Goal: Task Accomplishment & Management: Complete application form

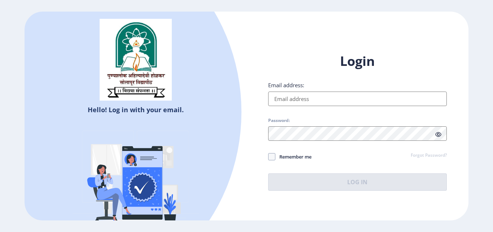
click at [317, 99] on input "Email address:" at bounding box center [357, 98] width 179 height 14
type input "[EMAIL_ADDRESS][DOMAIN_NAME]"
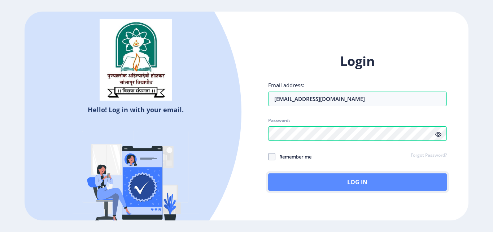
click at [351, 182] on button "Log In" at bounding box center [357, 181] width 179 height 17
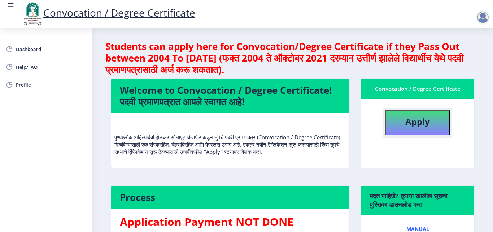
click at [427, 124] on b "Apply" at bounding box center [418, 121] width 25 height 12
select select
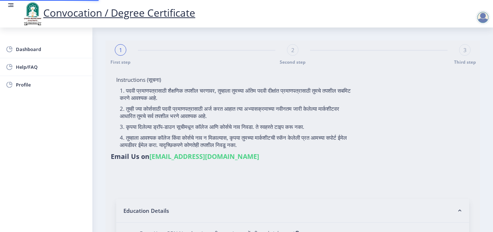
type input "2015032500206062"
select select "Regular"
select select "2018"
select select "May"
select select "Grade A"
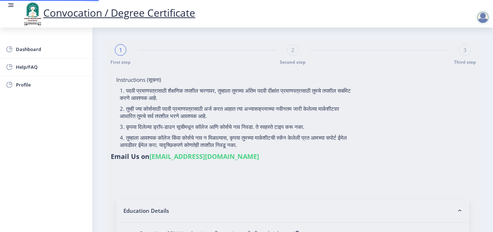
type input "589780"
type input "Shabana"
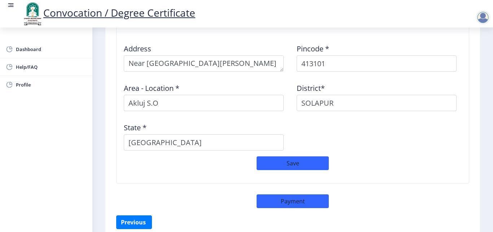
scroll to position [610, 0]
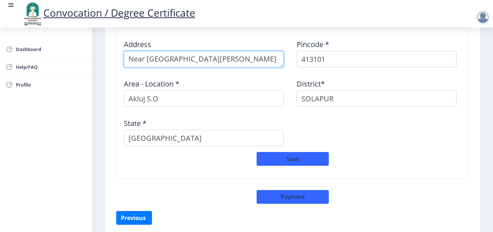
click at [264, 52] on textarea at bounding box center [204, 59] width 160 height 16
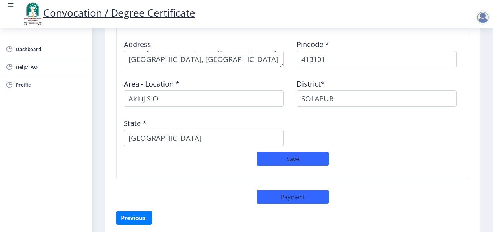
click at [177, 168] on nb-card-body "Address Pincode * 413101 Area - Location * [GEOGRAPHIC_DATA]* [GEOGRAPHIC_DATA]…" at bounding box center [293, 103] width 353 height 151
click at [139, 211] on button "Previous ‍" at bounding box center [134, 218] width 36 height 14
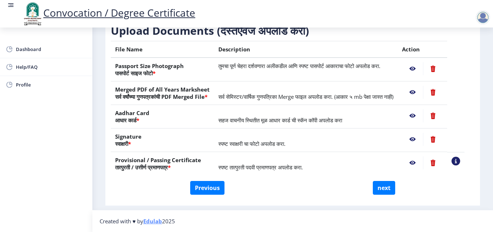
scroll to position [133, 0]
click at [439, 63] on nb-action at bounding box center [433, 68] width 20 height 13
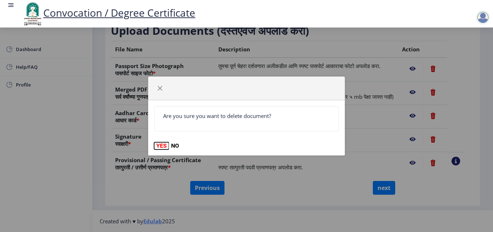
click at [160, 144] on button "YES" at bounding box center [161, 145] width 15 height 7
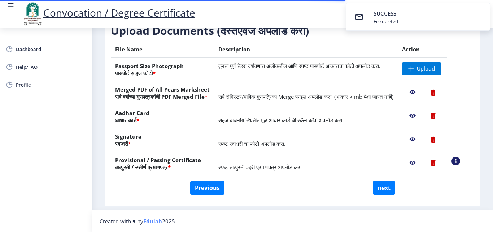
click at [442, 86] on nb-action at bounding box center [433, 92] width 20 height 13
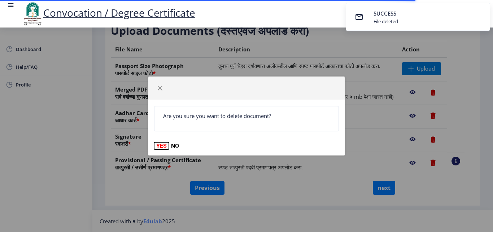
click at [159, 143] on button "YES" at bounding box center [161, 145] width 15 height 7
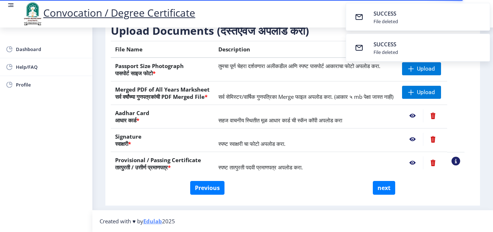
click at [443, 116] on nb-action at bounding box center [433, 115] width 20 height 13
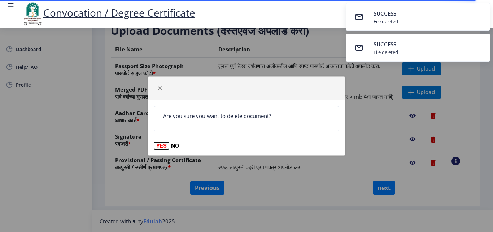
click at [163, 145] on button "YES" at bounding box center [161, 145] width 15 height 7
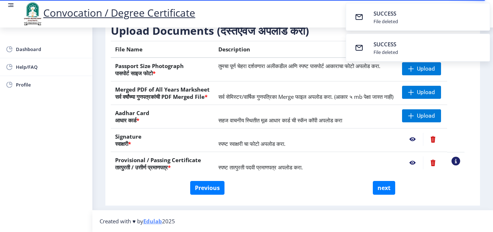
click at [441, 139] on nb-action at bounding box center [433, 139] width 20 height 13
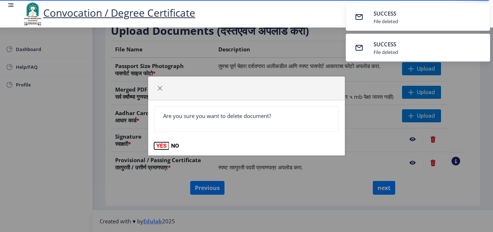
click at [165, 143] on button "YES" at bounding box center [161, 145] width 15 height 7
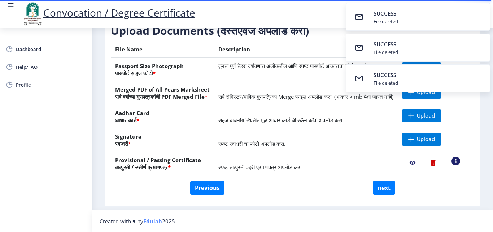
click at [443, 162] on nb-action at bounding box center [433, 162] width 20 height 13
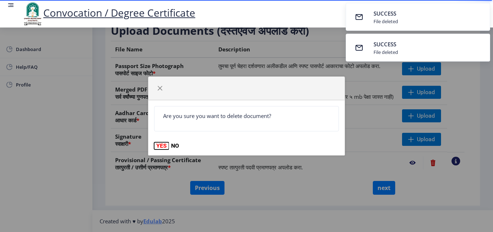
click at [159, 147] on button "YES" at bounding box center [161, 145] width 15 height 7
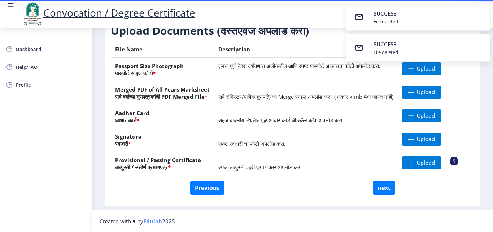
click at [475, 87] on div "Instructions (सूचना) 1. कृपया लक्षात घ्या की तुम्हाला मूळ दस्तऐवजांच्या स्कॅन क…" at bounding box center [293, 76] width 368 height 252
click at [255, 45] on th "Description" at bounding box center [306, 49] width 184 height 17
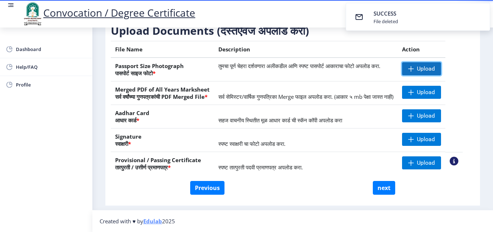
click at [431, 65] on span "Upload" at bounding box center [426, 68] width 18 height 7
click at [414, 66] on span at bounding box center [412, 69] width 6 height 6
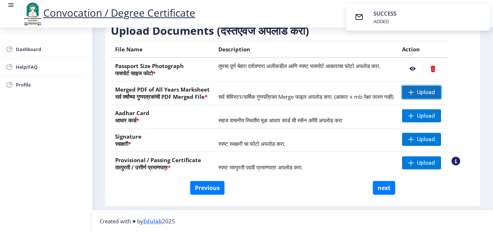
click at [424, 89] on span "Upload" at bounding box center [421, 92] width 39 height 13
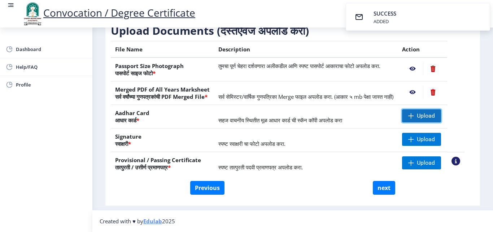
click at [420, 112] on span "Upload" at bounding box center [421, 115] width 39 height 13
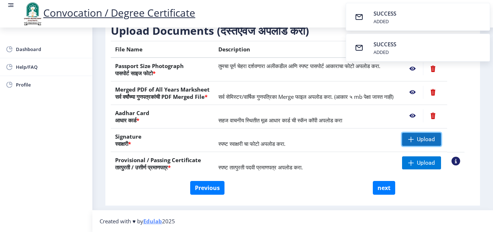
click at [432, 145] on span "Upload" at bounding box center [421, 139] width 39 height 13
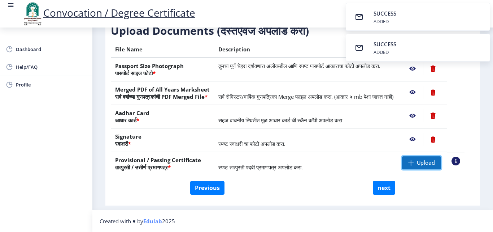
click at [428, 164] on span "Upload" at bounding box center [426, 162] width 18 height 7
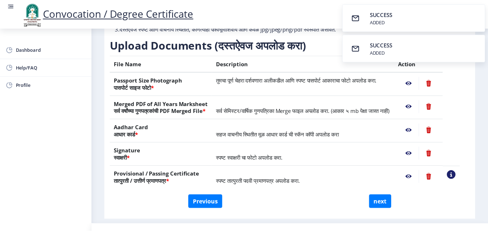
scroll to position [102, 0]
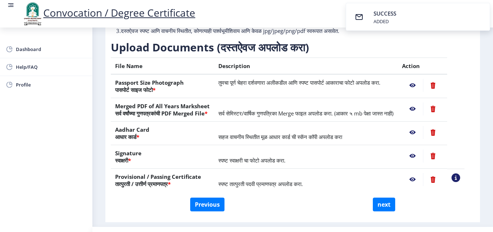
click at [423, 92] on nb-action at bounding box center [412, 85] width 21 height 13
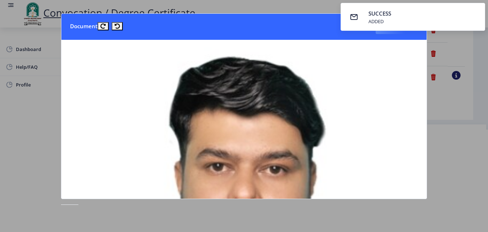
scroll to position [0, 0]
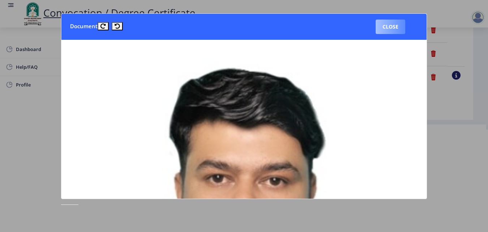
click at [398, 33] on button "Close" at bounding box center [391, 27] width 30 height 14
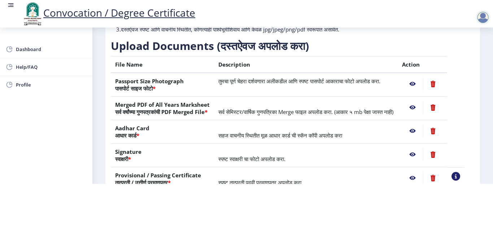
scroll to position [59, 0]
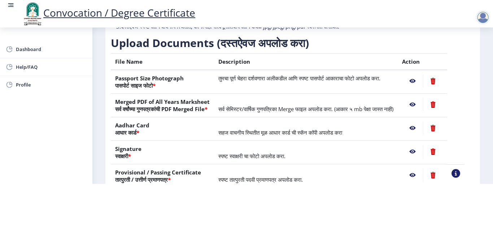
click at [420, 74] on nb-action at bounding box center [412, 80] width 21 height 13
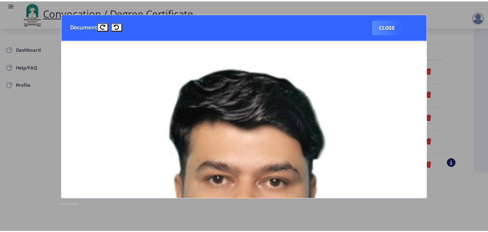
scroll to position [0, 0]
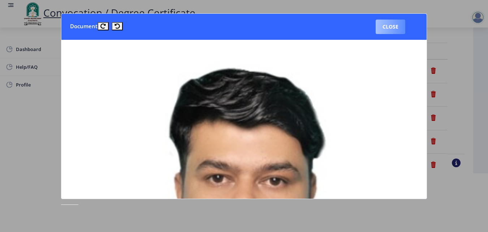
click at [395, 25] on button "Close" at bounding box center [391, 27] width 30 height 14
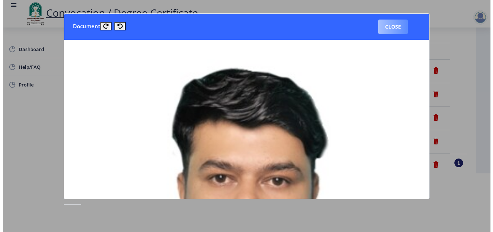
scroll to position [59, 0]
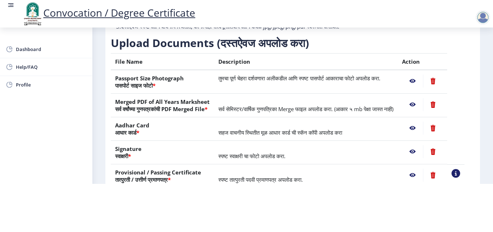
click at [422, 100] on nb-action at bounding box center [412, 104] width 21 height 13
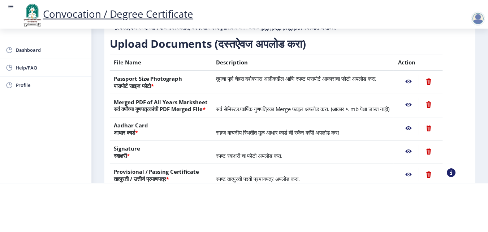
scroll to position [0, 0]
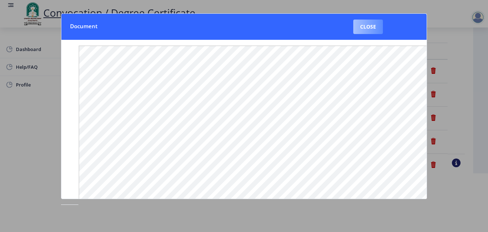
click at [371, 27] on button "Close" at bounding box center [368, 27] width 30 height 14
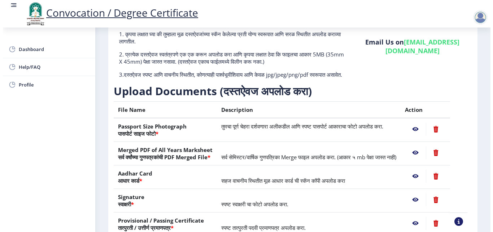
scroll to position [59, 0]
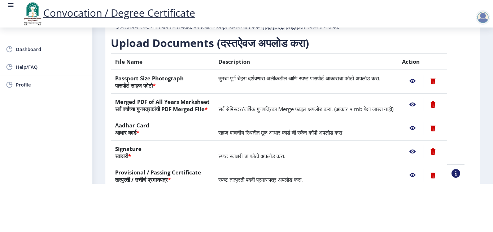
click at [421, 100] on nb-action at bounding box center [412, 104] width 21 height 13
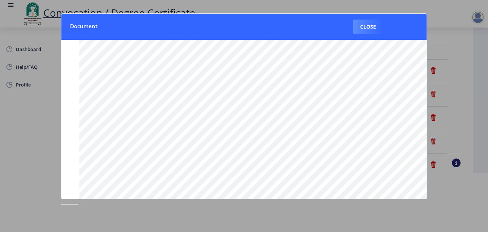
scroll to position [109, 0]
click at [373, 27] on button "Close" at bounding box center [368, 27] width 30 height 14
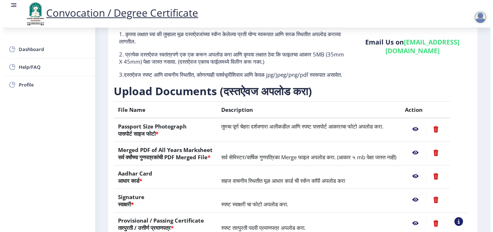
scroll to position [59, 0]
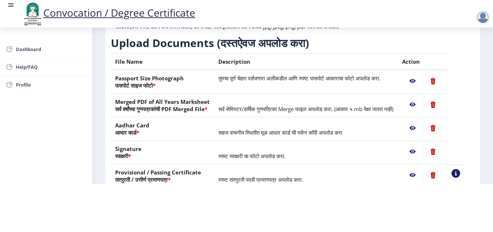
click at [419, 99] on nb-action at bounding box center [412, 104] width 21 height 13
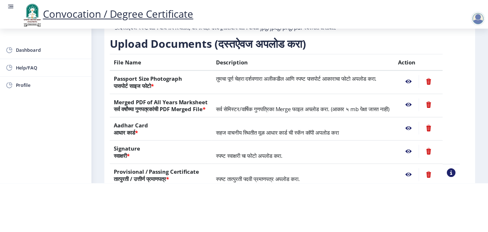
scroll to position [0, 0]
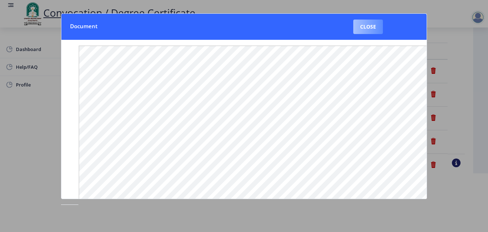
click at [370, 24] on button "Close" at bounding box center [368, 27] width 30 height 14
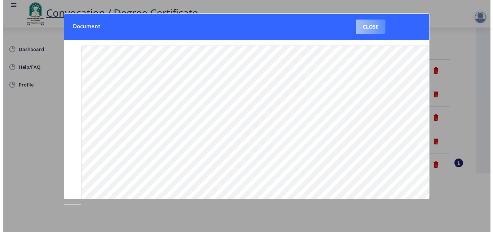
scroll to position [59, 0]
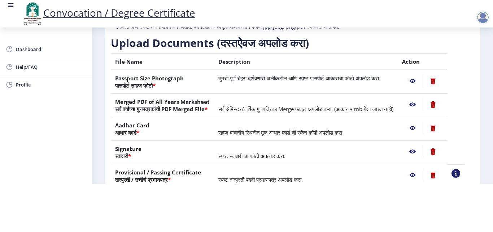
click at [422, 130] on nb-action at bounding box center [412, 127] width 21 height 13
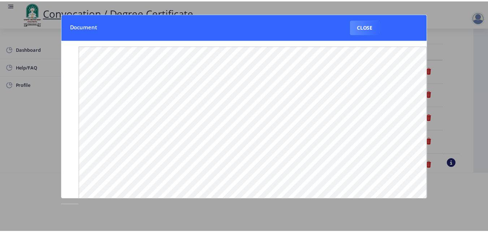
scroll to position [0, 0]
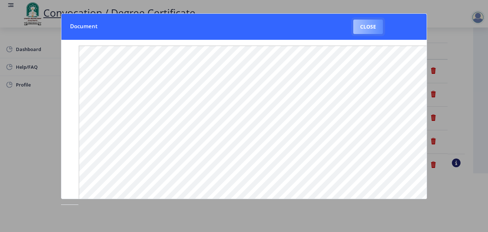
click at [369, 29] on button "Close" at bounding box center [368, 27] width 30 height 14
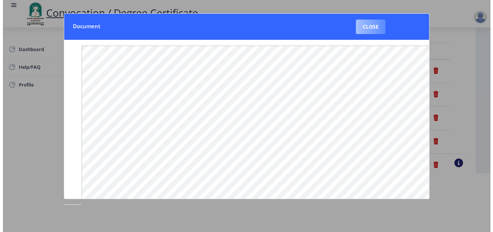
scroll to position [59, 0]
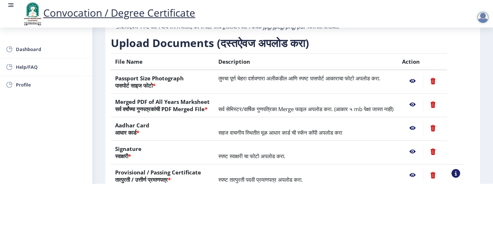
click at [423, 153] on nb-action at bounding box center [412, 151] width 21 height 13
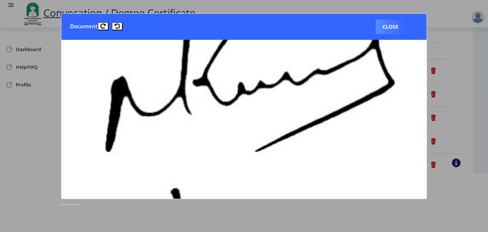
scroll to position [140, 0]
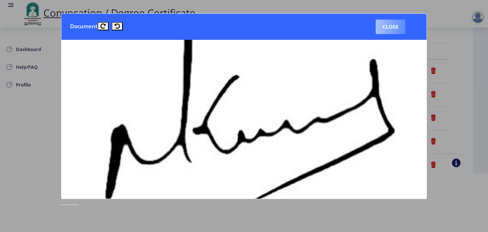
click at [398, 20] on button "Close" at bounding box center [391, 27] width 30 height 14
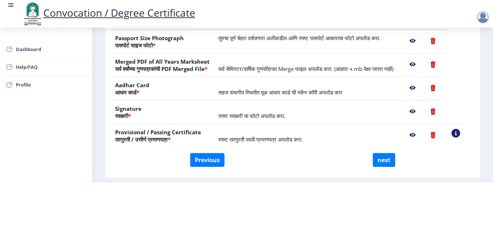
scroll to position [100, 0]
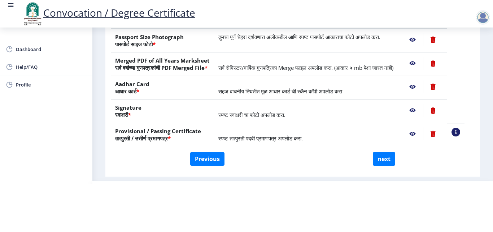
click at [421, 137] on nb-action at bounding box center [412, 133] width 21 height 13
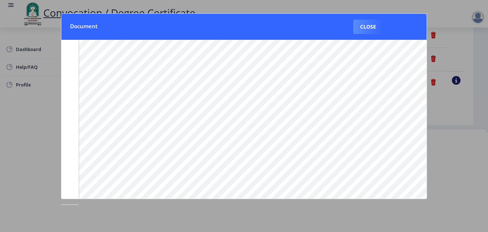
scroll to position [34, 0]
click at [369, 27] on button "Close" at bounding box center [368, 27] width 30 height 14
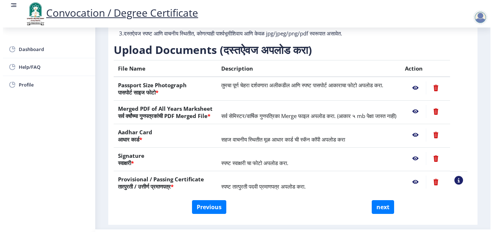
scroll to position [62, 0]
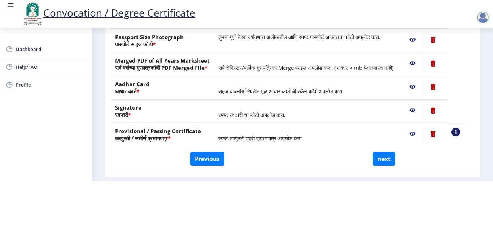
click at [422, 134] on nb-action at bounding box center [412, 133] width 21 height 13
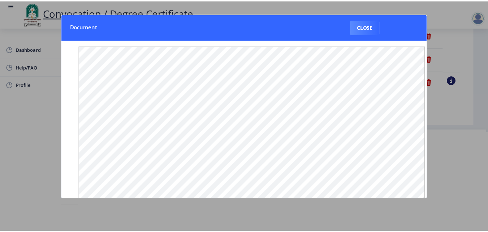
scroll to position [0, 0]
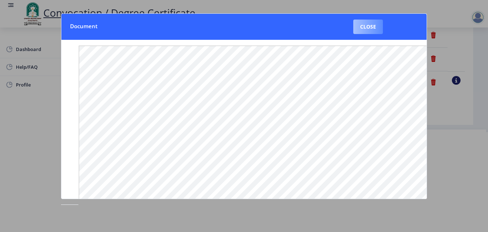
click at [375, 29] on button "Close" at bounding box center [368, 27] width 30 height 14
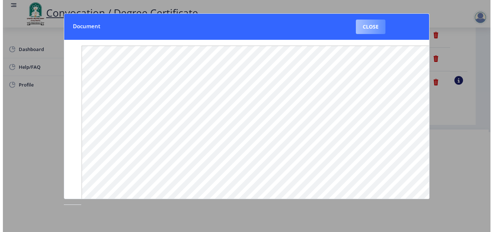
scroll to position [62, 0]
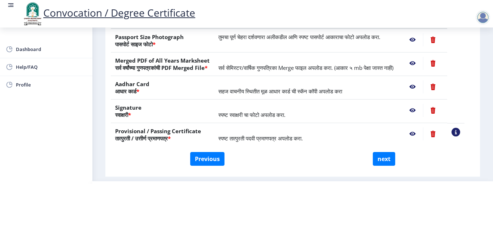
click at [420, 112] on nb-action at bounding box center [412, 110] width 21 height 13
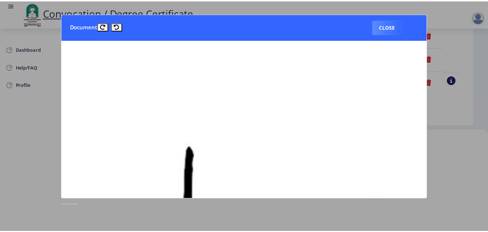
scroll to position [0, 0]
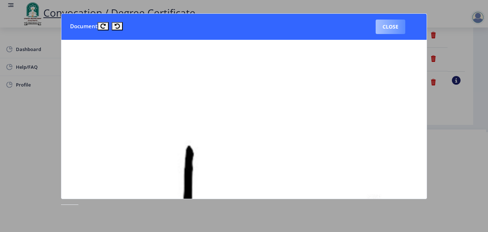
click at [393, 30] on button "Close" at bounding box center [391, 27] width 30 height 14
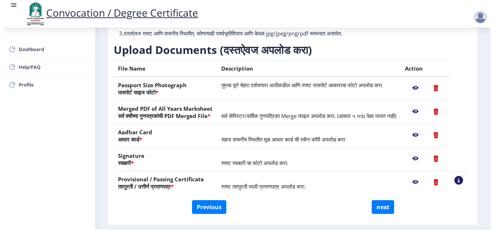
scroll to position [62, 0]
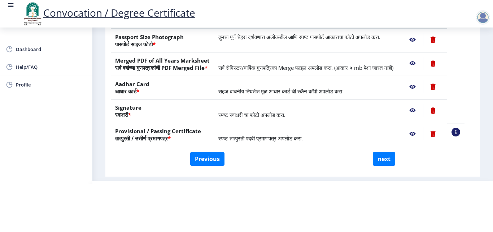
click at [422, 87] on nb-action at bounding box center [412, 86] width 21 height 13
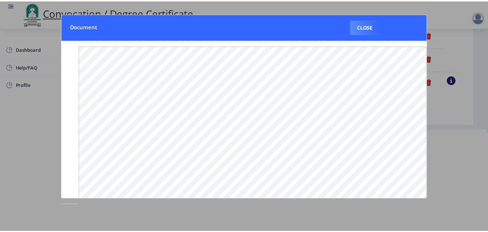
scroll to position [0, 0]
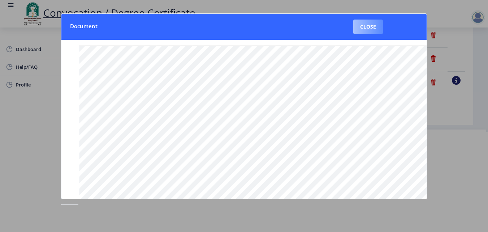
click at [379, 26] on button "Close" at bounding box center [368, 27] width 30 height 14
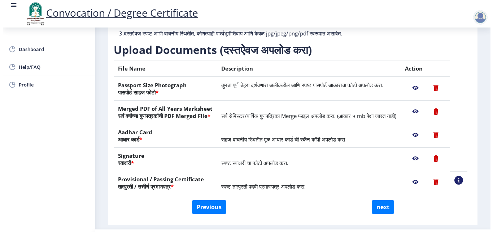
scroll to position [62, 0]
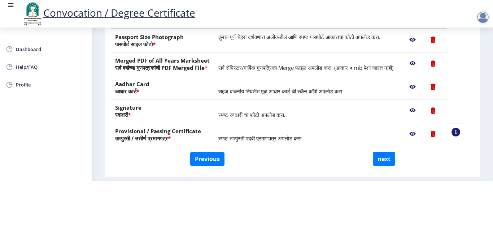
click at [419, 57] on nb-action at bounding box center [412, 63] width 21 height 13
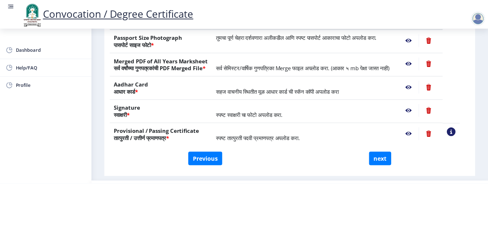
scroll to position [0, 0]
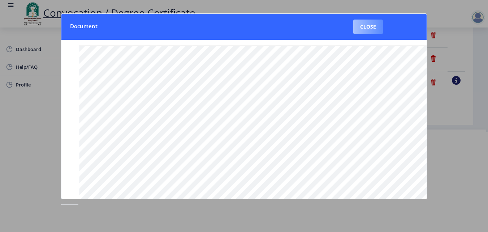
click at [369, 23] on button "Close" at bounding box center [368, 27] width 30 height 14
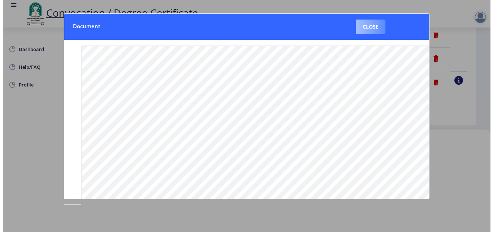
scroll to position [62, 0]
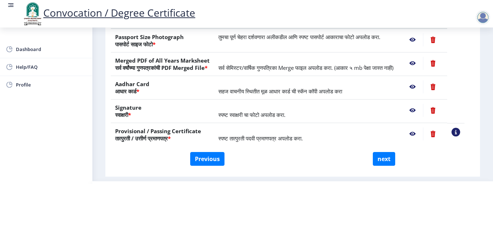
click at [422, 33] on nb-action at bounding box center [412, 39] width 21 height 13
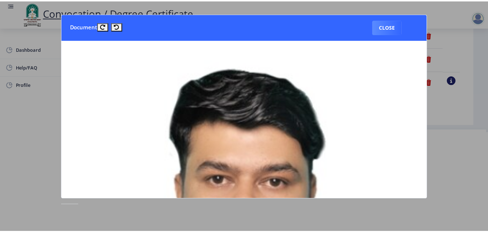
scroll to position [0, 0]
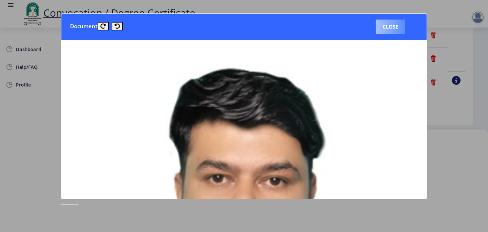
click at [397, 23] on button "Close" at bounding box center [391, 27] width 30 height 14
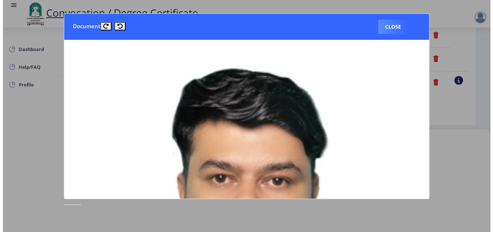
scroll to position [62, 0]
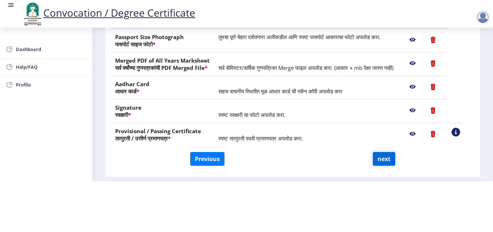
click at [386, 155] on button "next" at bounding box center [384, 159] width 22 height 14
select select
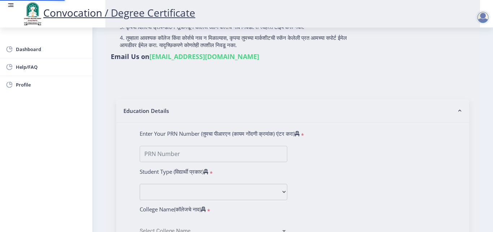
scroll to position [0, 0]
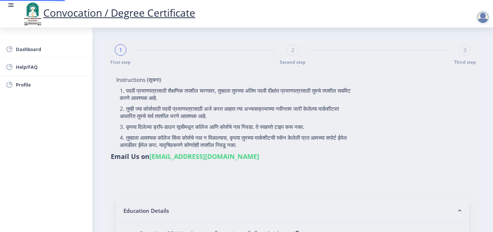
select select
type input "2015032500206062"
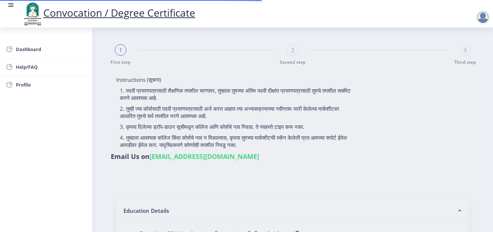
select select "Regular"
select select "2018"
select select "May"
select select "Grade A"
type input "589780"
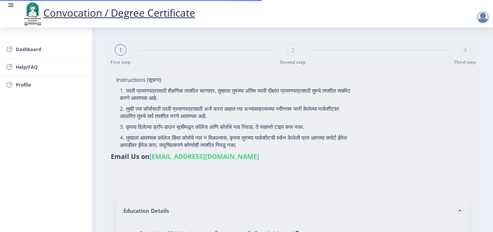
type input "Shabana"
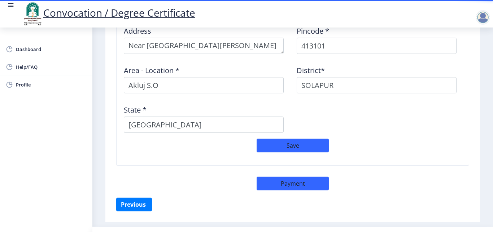
scroll to position [633, 0]
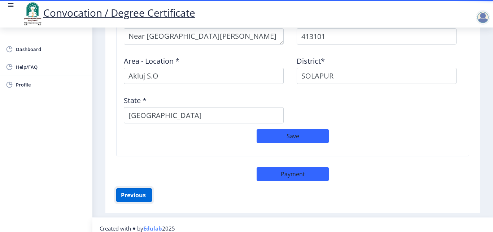
click at [130, 188] on button "Previous ‍" at bounding box center [134, 195] width 36 height 14
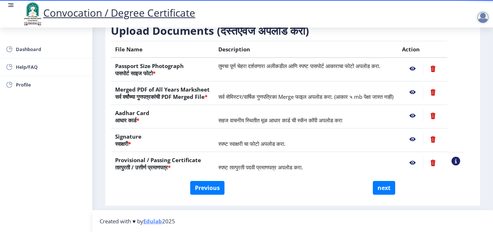
scroll to position [133, 0]
click at [193, 187] on button "Previous" at bounding box center [207, 188] width 34 height 14
select select "Regular"
select select "2018"
select select "May"
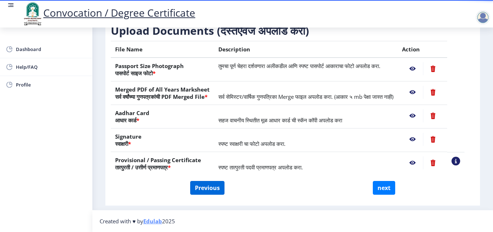
select select "Grade A"
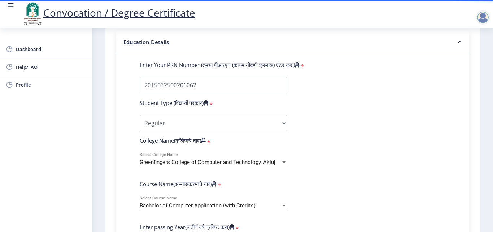
scroll to position [166, 0]
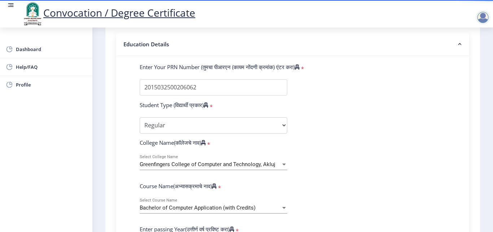
drag, startPoint x: 491, startPoint y: 100, endPoint x: 491, endPoint y: 104, distance: 3.6
click at [491, 104] on nb-layout-column "1 First step Second step Third step Instructions (सूचना) 1. पदवी प्रमाणपत्रासाठ…" at bounding box center [292, 188] width 401 height 655
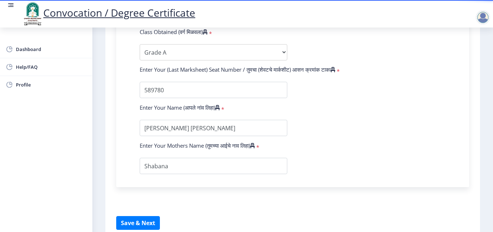
scroll to position [432, 0]
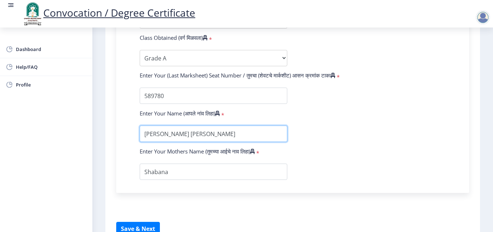
drag, startPoint x: 204, startPoint y: 133, endPoint x: 102, endPoint y: 146, distance: 103.9
type input "[PERSON_NAME] [PERSON_NAME]"
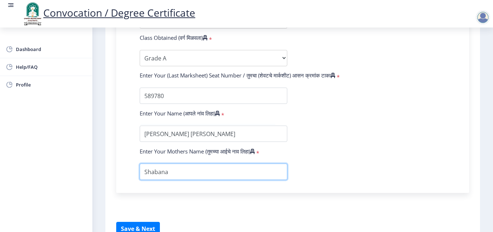
click at [171, 174] on input "textarea" at bounding box center [214, 171] width 148 height 16
click at [165, 173] on input "textarea" at bounding box center [214, 171] width 148 height 16
type input "SHABANA"
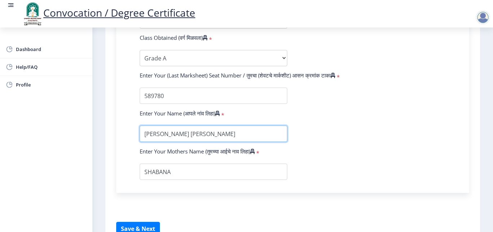
click at [223, 131] on input "textarea" at bounding box center [214, 133] width 148 height 16
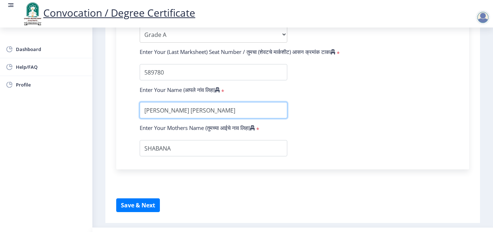
scroll to position [473, 0]
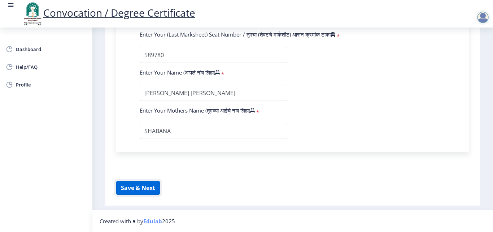
click at [148, 191] on button "Save & Next" at bounding box center [138, 188] width 44 height 14
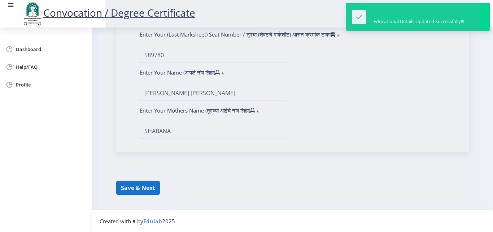
select select
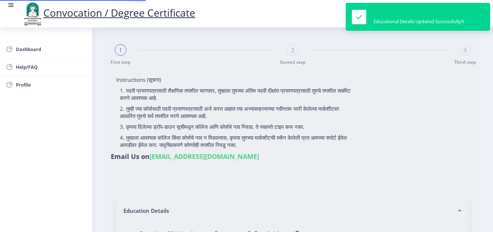
type input "2015032500206062"
select select "Regular"
select select "2018"
select select "May"
select select "Grade A"
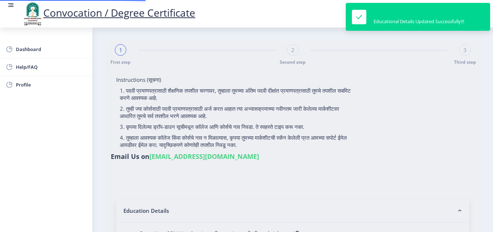
type input "589780"
type input "[PERSON_NAME] [PERSON_NAME]"
type input "SHABANA"
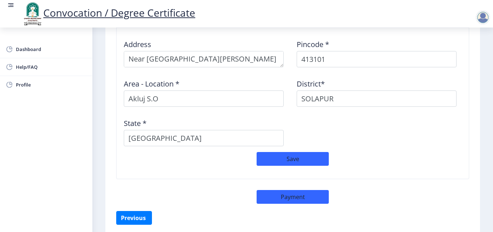
scroll to position [611, 0]
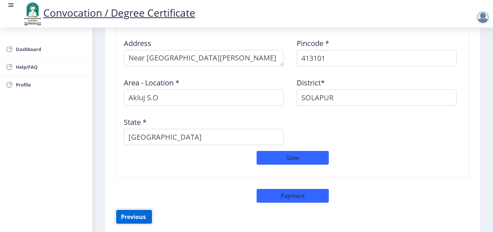
click at [137, 210] on button "Previous ‍" at bounding box center [134, 217] width 36 height 14
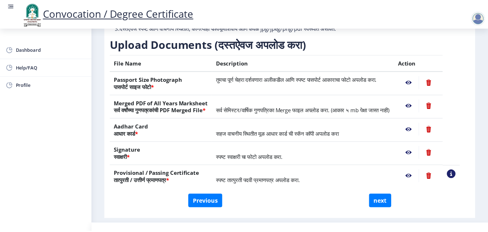
scroll to position [116, 0]
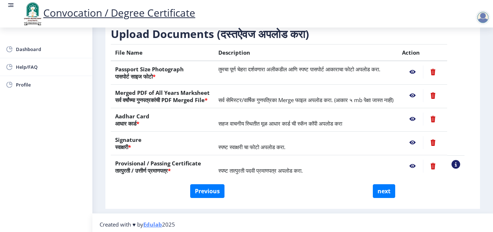
click at [422, 77] on nb-action at bounding box center [412, 71] width 21 height 13
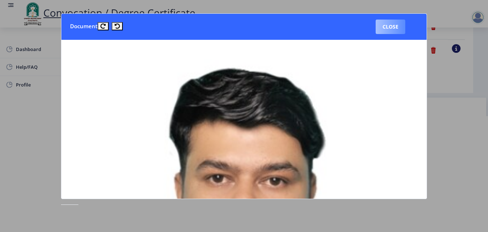
click at [394, 28] on button "Close" at bounding box center [391, 27] width 30 height 14
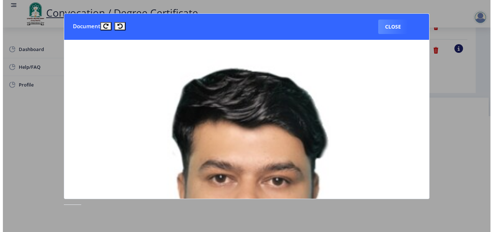
scroll to position [62, 0]
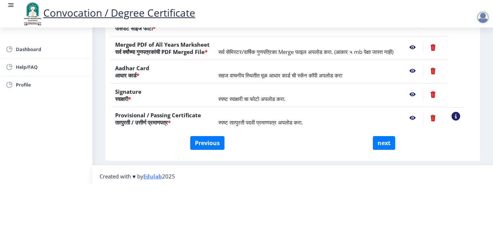
click at [422, 118] on nb-action at bounding box center [412, 117] width 21 height 13
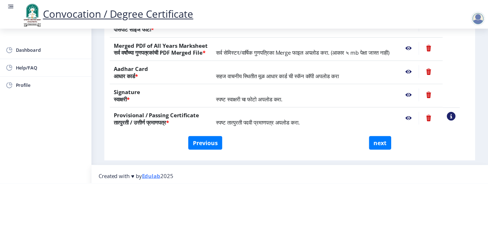
scroll to position [0, 0]
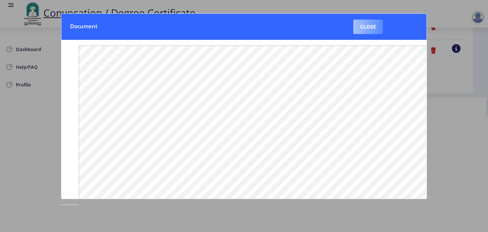
click at [373, 25] on button "Close" at bounding box center [368, 27] width 30 height 14
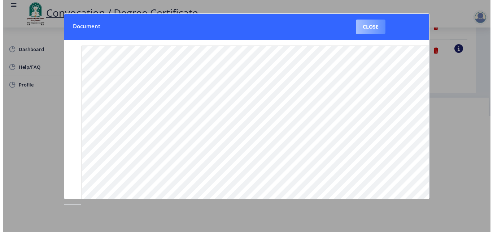
scroll to position [62, 0]
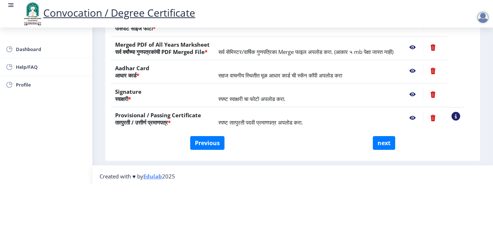
click at [423, 118] on nb-action at bounding box center [412, 117] width 21 height 13
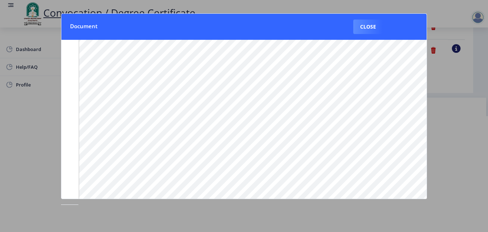
scroll to position [40, 0]
click at [373, 31] on button "Close" at bounding box center [368, 27] width 30 height 14
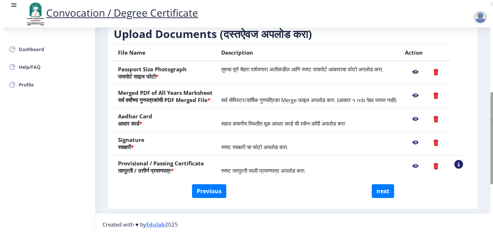
scroll to position [62, 0]
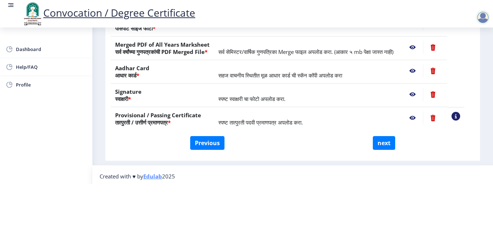
click at [421, 96] on nb-action at bounding box center [412, 94] width 21 height 13
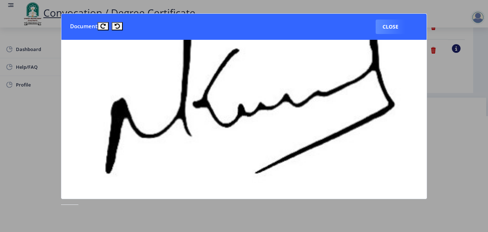
scroll to position [152, 0]
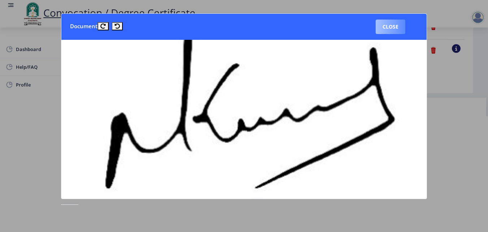
click at [394, 26] on button "Close" at bounding box center [391, 27] width 30 height 14
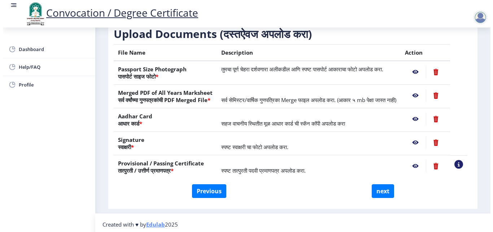
scroll to position [62, 0]
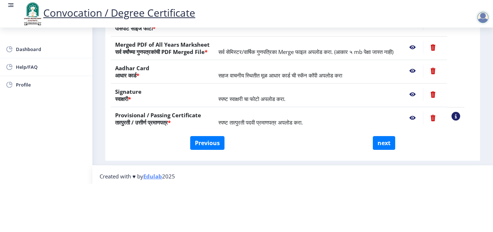
click at [420, 69] on nb-action at bounding box center [412, 70] width 21 height 13
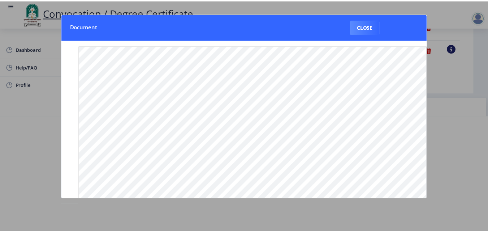
scroll to position [0, 0]
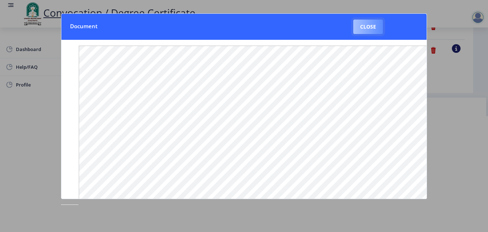
click at [375, 28] on button "Close" at bounding box center [368, 27] width 30 height 14
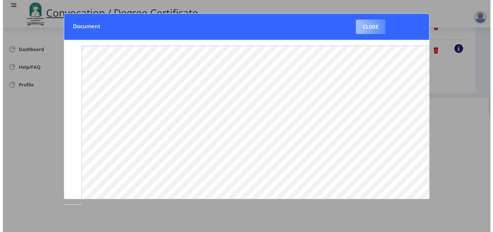
scroll to position [62, 0]
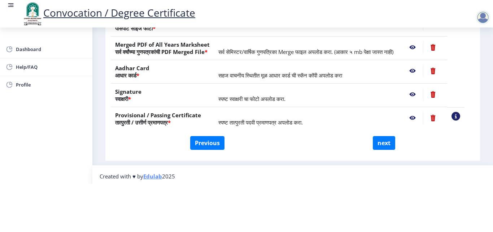
click at [421, 41] on nb-action at bounding box center [412, 47] width 21 height 13
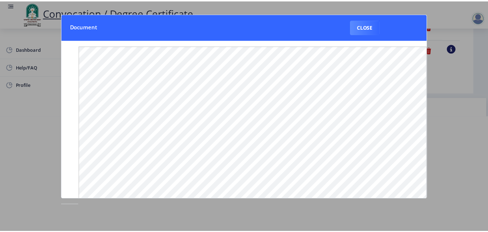
scroll to position [0, 0]
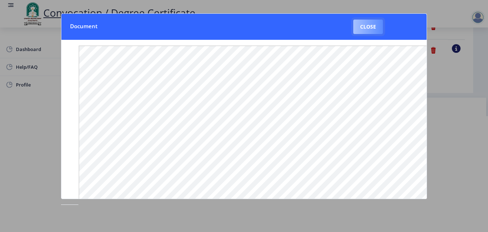
click at [361, 22] on button "Close" at bounding box center [368, 27] width 30 height 14
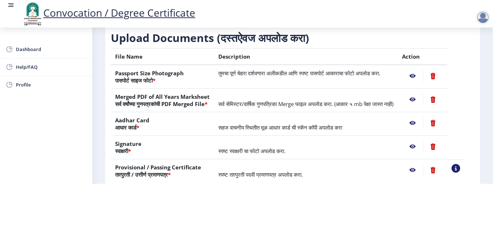
scroll to position [58, 0]
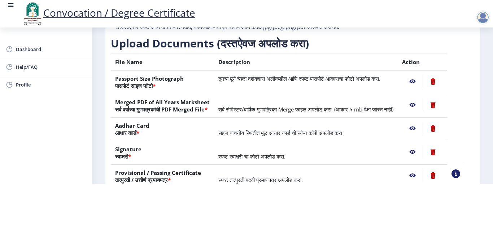
click at [423, 75] on nb-action at bounding box center [412, 81] width 21 height 13
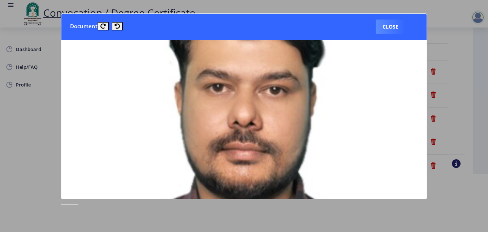
scroll to position [48, 0]
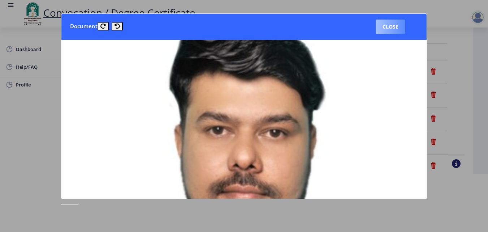
click at [389, 33] on button "Close" at bounding box center [391, 27] width 30 height 14
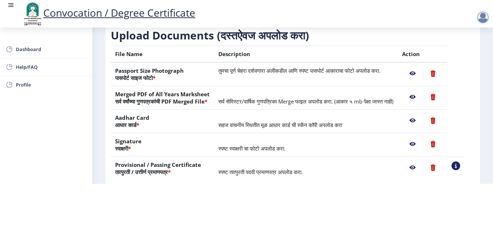
scroll to position [133, 0]
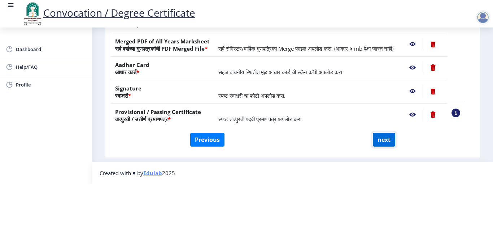
click at [383, 133] on button "next" at bounding box center [384, 140] width 22 height 14
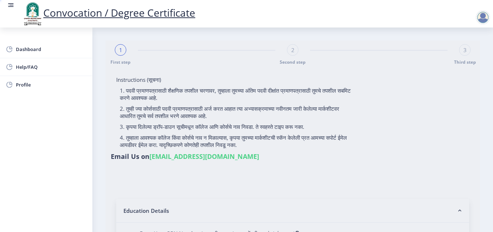
select select
type input "2015032500206062"
select select "Regular"
select select "2018"
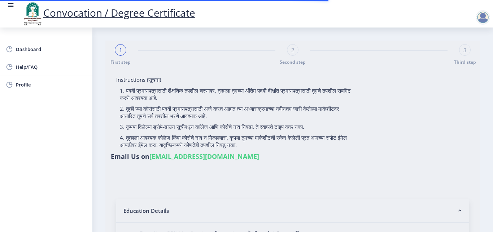
select select "May"
select select "Grade A"
type input "589780"
type input "[PERSON_NAME] [PERSON_NAME]"
type input "SHABANA"
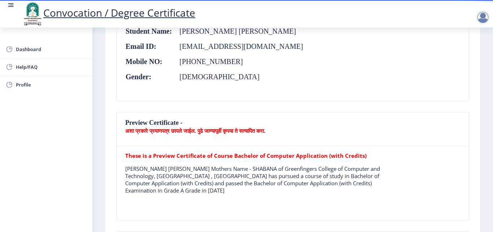
scroll to position [143, 0]
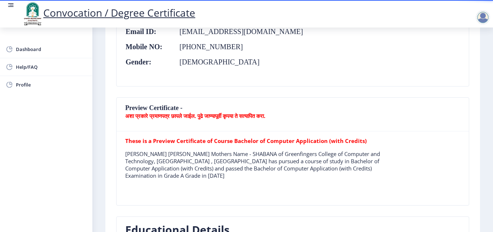
drag, startPoint x: 491, startPoint y: 99, endPoint x: 493, endPoint y: 121, distance: 21.7
click at [493, 121] on div "Convocation / Degree Certificate Dashboard Help/FAQ Profile First step Second s…" at bounding box center [246, 116] width 493 height 232
click at [422, 129] on nb-card-header "Preview Certificate - अशा प्रकारे प्रमाणपत्र छापले जाईल. पुढे जाण्यापूर्वी कृपय…" at bounding box center [293, 115] width 353 height 34
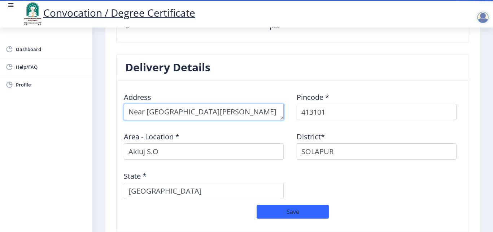
scroll to position [14, 0]
click at [220, 105] on textarea at bounding box center [204, 112] width 160 height 16
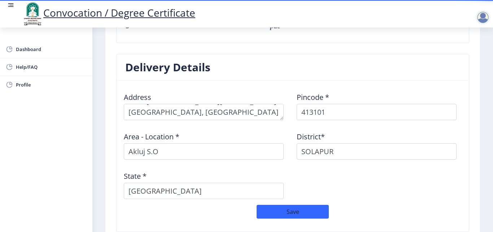
click at [252, 126] on div "Area - Location * Akluj S.O" at bounding box center [206, 143] width 173 height 34
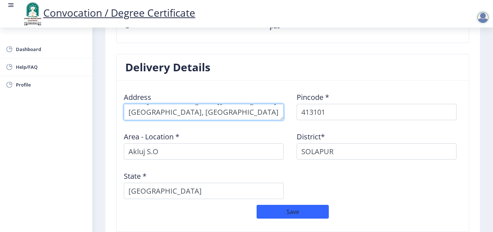
click at [192, 109] on textarea at bounding box center [204, 112] width 160 height 16
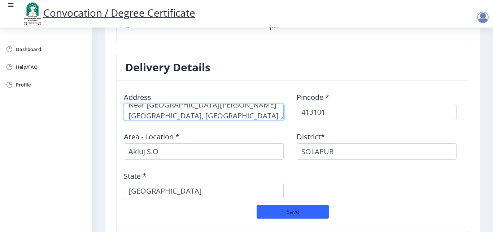
click at [184, 108] on textarea at bounding box center [204, 112] width 160 height 16
click at [255, 106] on textarea at bounding box center [204, 112] width 160 height 16
type textarea "Near [GEOGRAPHIC_DATA], [GEOGRAPHIC_DATA], [GEOGRAPHIC_DATA]"
click at [271, 109] on textarea at bounding box center [204, 112] width 160 height 16
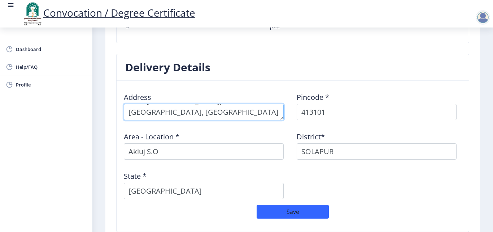
scroll to position [7, 0]
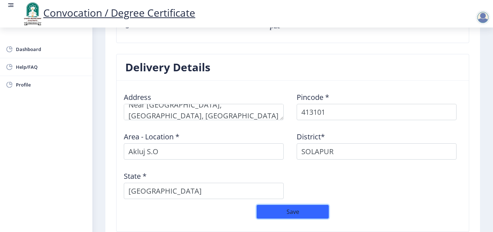
click at [289, 204] on button "Save" at bounding box center [293, 211] width 72 height 14
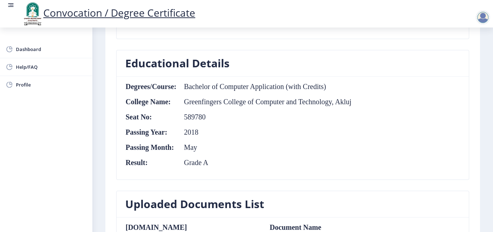
scroll to position [310, 0]
